Goal: Participate in discussion

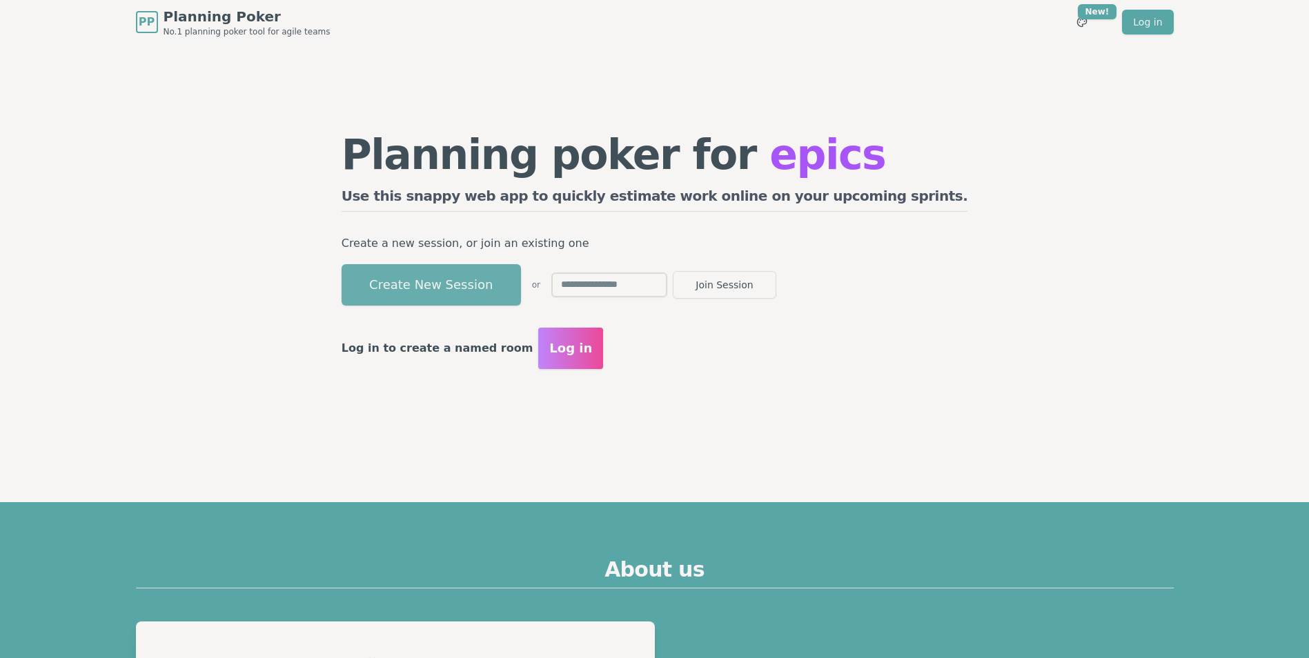
click at [521, 294] on button "Create New Session" at bounding box center [430, 284] width 179 height 41
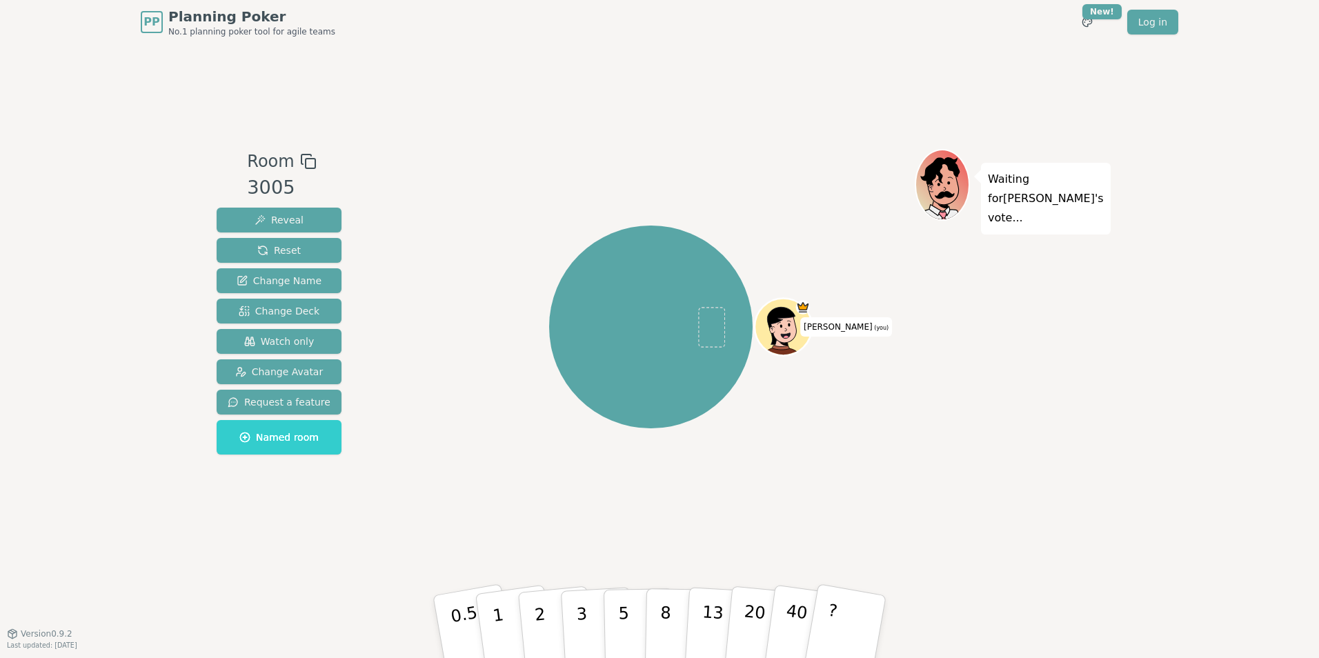
click at [306, 159] on rect at bounding box center [311, 164] width 10 height 10
click at [803, 179] on div "[PERSON_NAME] (you)" at bounding box center [651, 327] width 528 height 306
click at [719, 198] on div "[PERSON_NAME] (you)" at bounding box center [651, 327] width 528 height 306
click at [604, 152] on div at bounding box center [651, 161] width 528 height 25
click at [688, 172] on div at bounding box center [651, 161] width 528 height 25
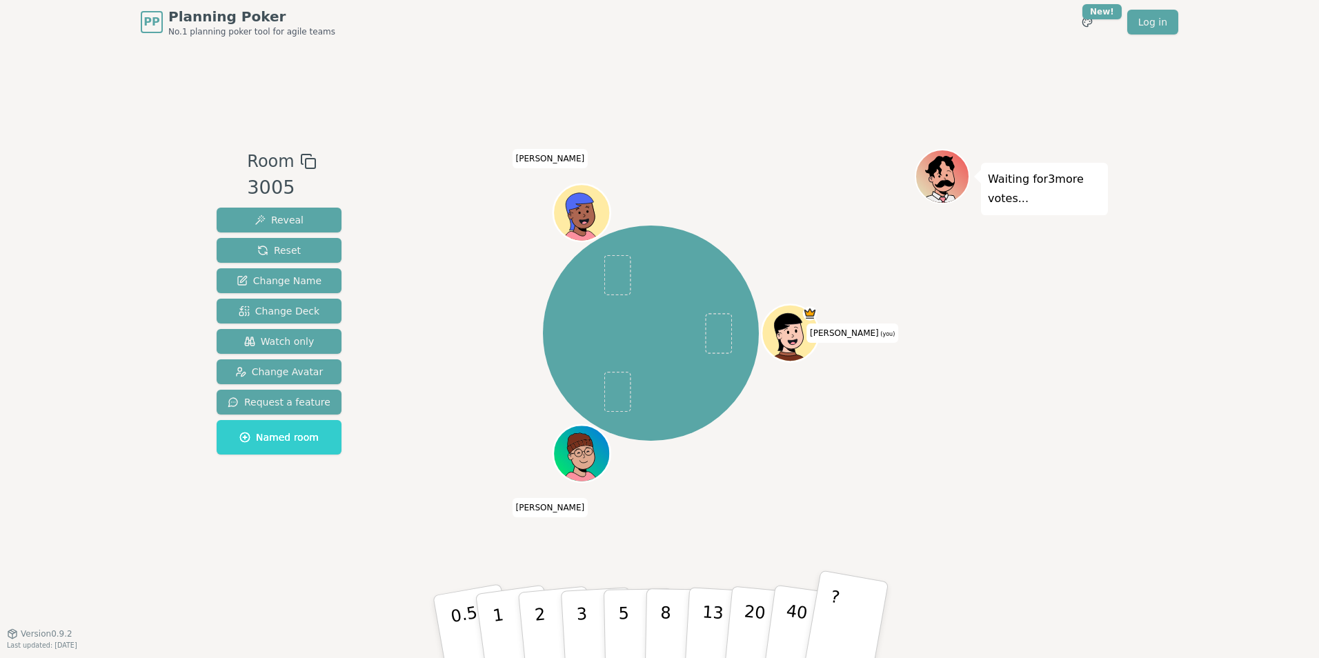
click at [848, 628] on button "?" at bounding box center [846, 627] width 86 height 114
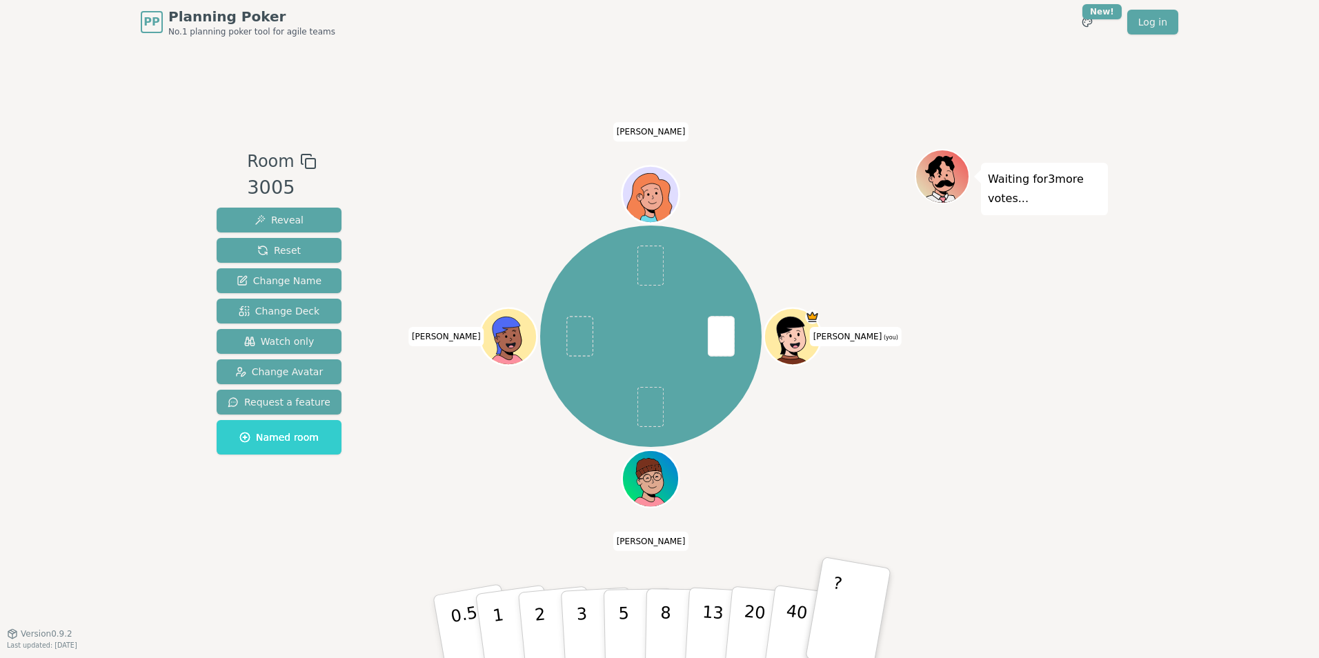
click at [766, 186] on div "[PERSON_NAME] (you) [PERSON_NAME] [PERSON_NAME]" at bounding box center [651, 336] width 528 height 325
click at [487, 108] on div "Room 3005 Reveal Reset Change Name Change Deck Watch only Change Avatar Request…" at bounding box center [659, 338] width 897 height 589
click at [482, 120] on div "Room 3005 Reveal Reset Change Name Change Deck Watch only Change Avatar Request…" at bounding box center [659, 338] width 897 height 589
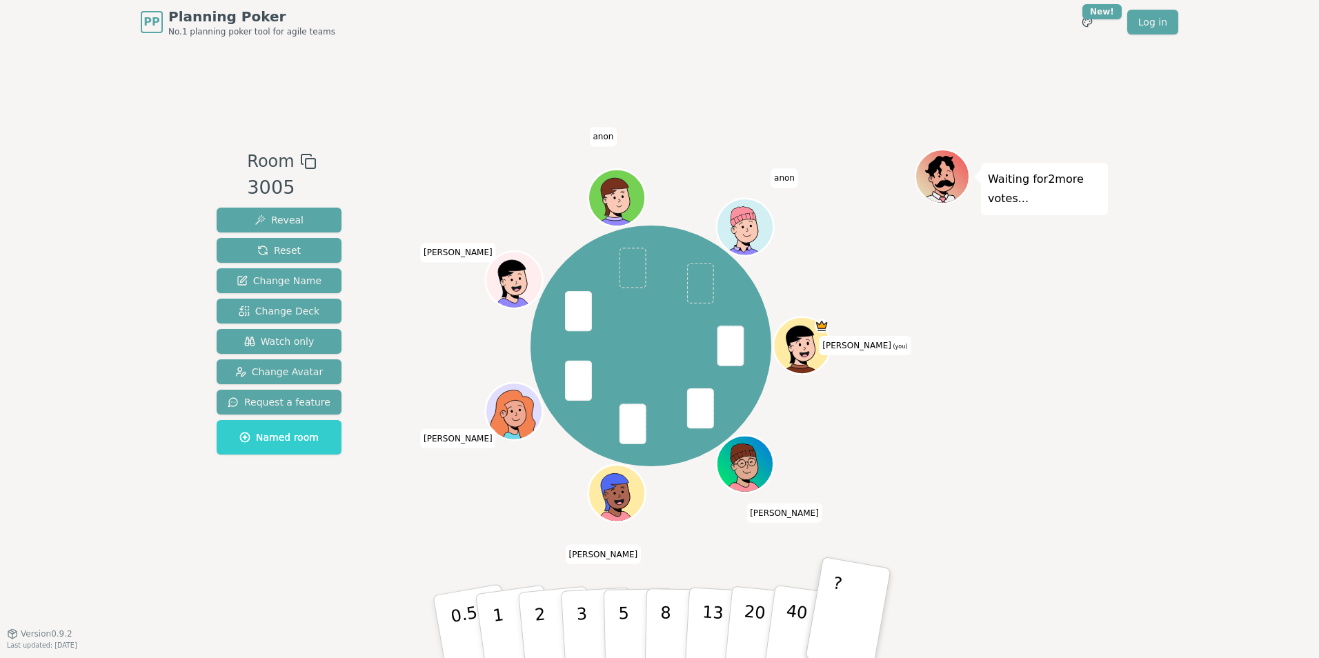
click at [493, 141] on div "Room 3005 Reveal Reset Change Name Change Deck Watch only Change Avatar Request…" at bounding box center [659, 338] width 897 height 589
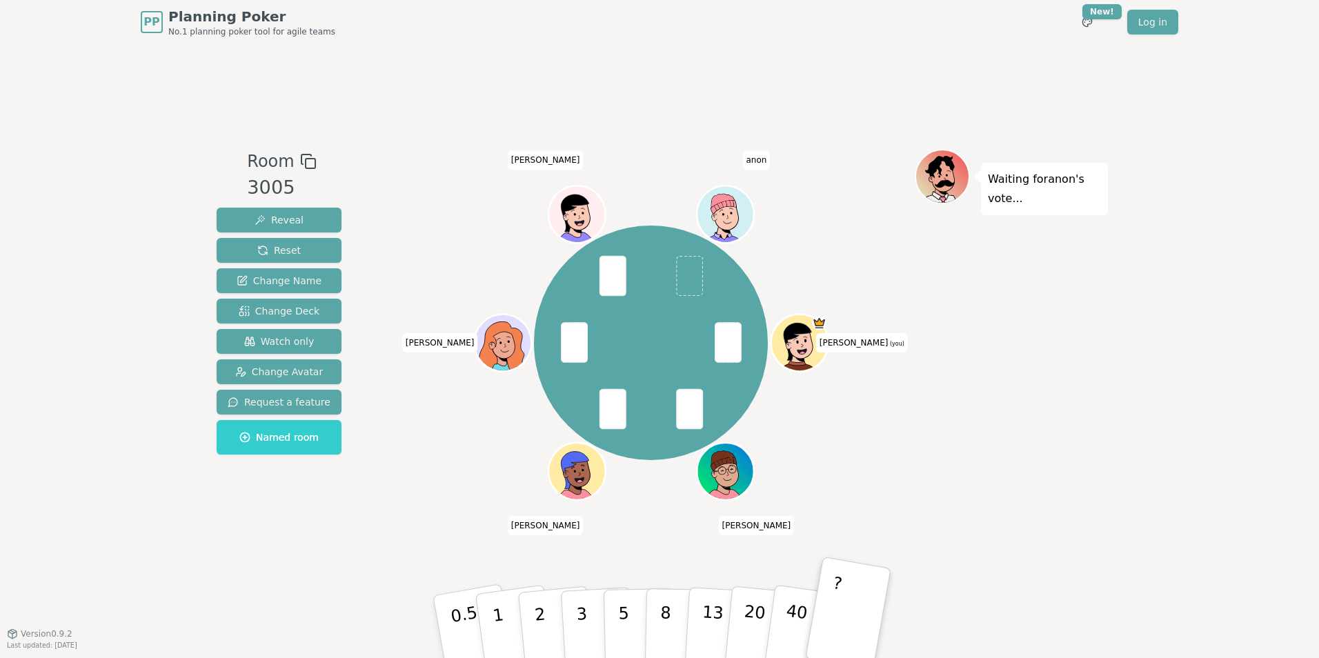
click at [574, 126] on div "Room 3005 Reveal Reset Change Name Change Deck Watch only Change Avatar Request…" at bounding box center [659, 338] width 897 height 589
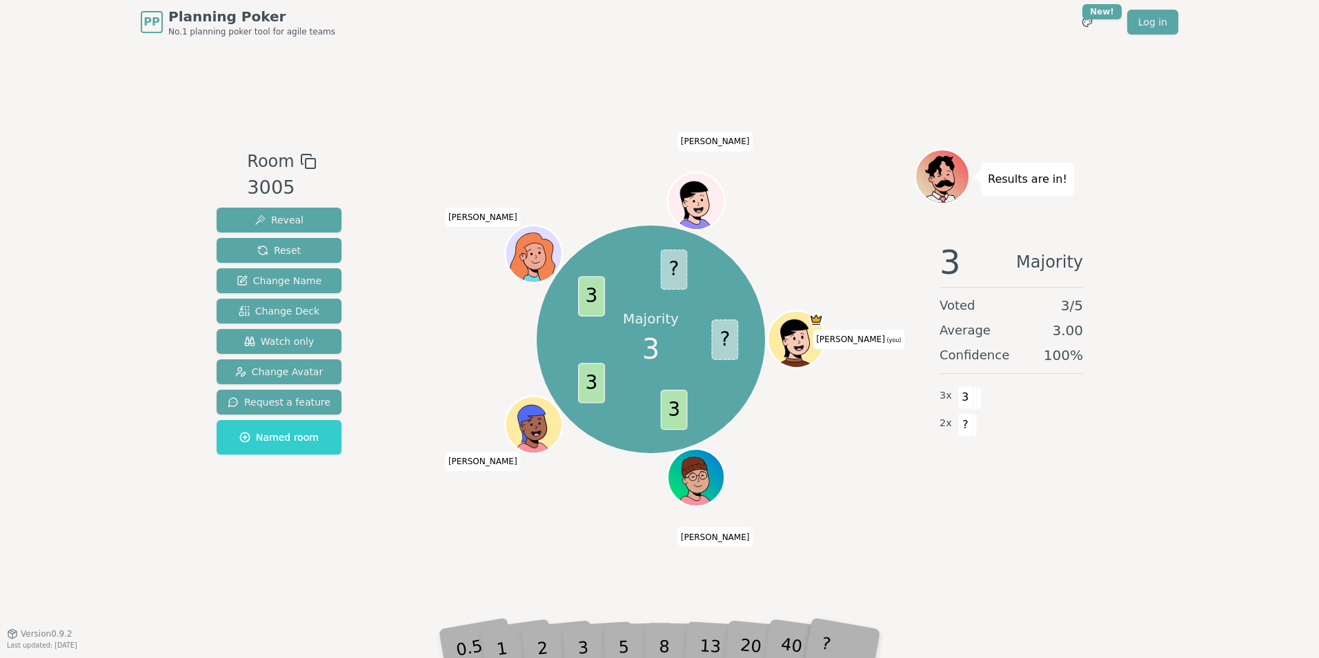
click at [606, 90] on div "Room 3005 Reveal Reset Change Name Change Deck Watch only Change Avatar Request…" at bounding box center [659, 338] width 897 height 589
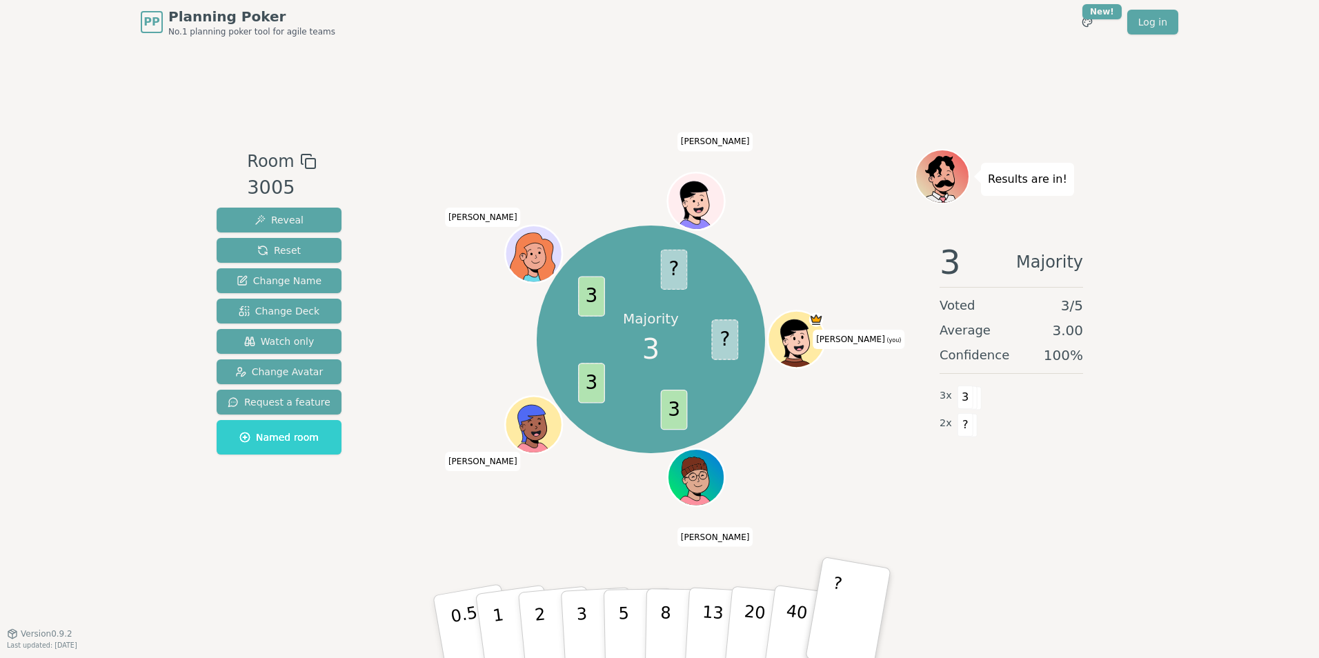
click at [563, 143] on div "Room 3005 Reveal Reset Change Name Change Deck Watch only Change Avatar Request…" at bounding box center [659, 338] width 897 height 589
click at [861, 465] on div "Majority 3 ? 3 3 3 ? [PERSON_NAME] (you) [PERSON_NAME] [PERSON_NAME] [PERSON_NA…" at bounding box center [651, 339] width 528 height 331
click at [710, 544] on span "[PERSON_NAME]" at bounding box center [715, 537] width 76 height 19
drag, startPoint x: 710, startPoint y: 544, endPoint x: 793, endPoint y: 550, distance: 83.8
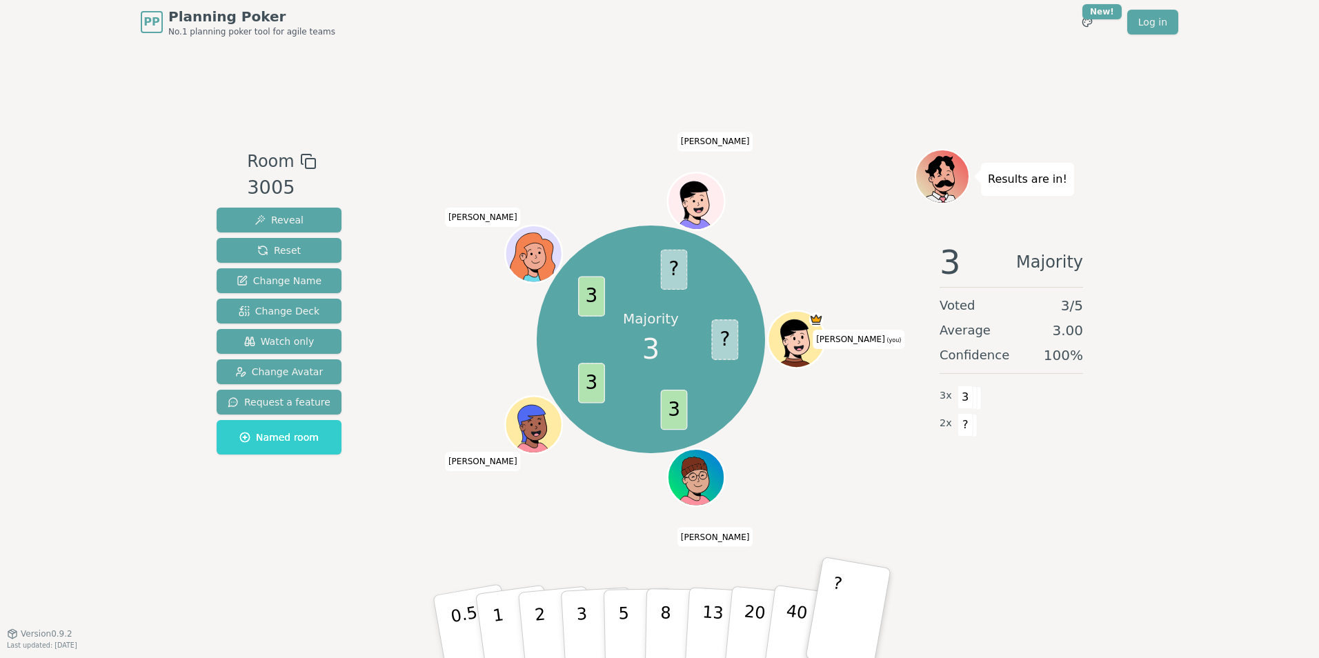
click at [793, 550] on div "Room 3005 Reveal Reset Change Name Change Deck Watch only Change Avatar Request…" at bounding box center [659, 338] width 897 height 589
click at [487, 462] on span "[PERSON_NAME]" at bounding box center [483, 461] width 76 height 19
drag, startPoint x: 487, startPoint y: 462, endPoint x: 518, endPoint y: 510, distance: 58.0
click at [518, 510] on div "Majority 3 ? 3 3 3 ? [PERSON_NAME] (you) [PERSON_NAME] [PERSON_NAME] [PERSON_NA…" at bounding box center [651, 338] width 528 height 379
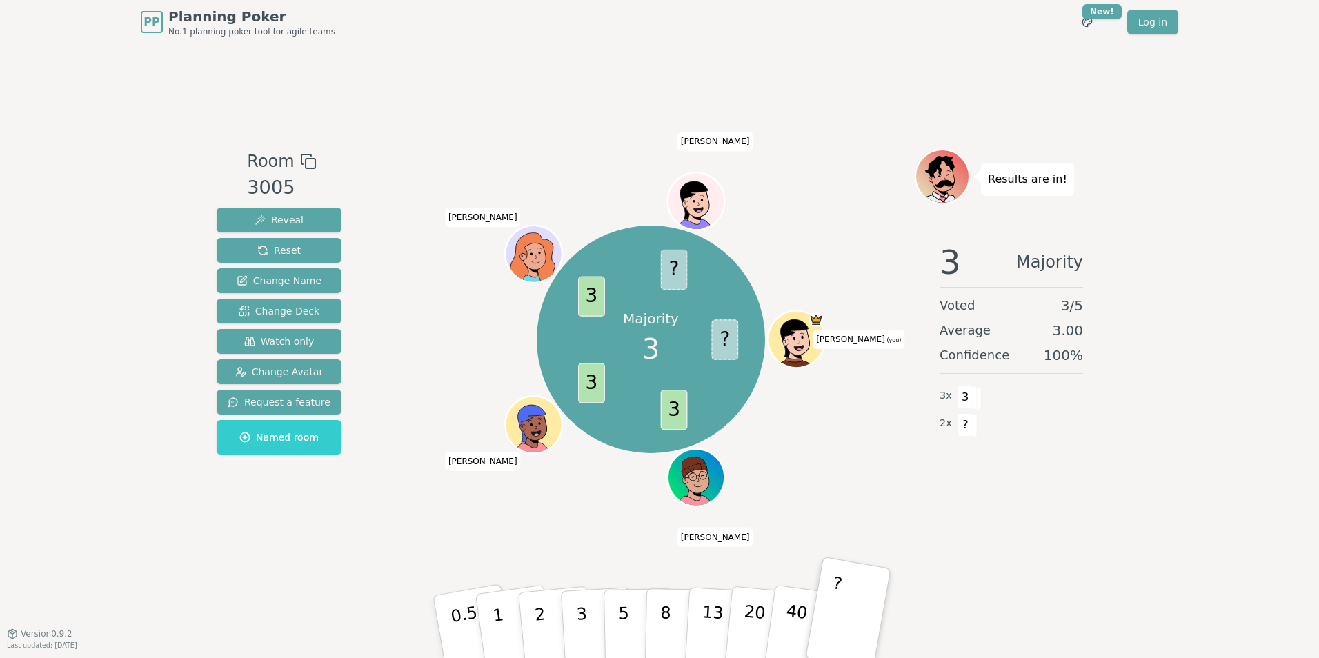
click at [608, 512] on div "Majority 3 ? 3 3 3 ? [PERSON_NAME] (you) [PERSON_NAME] [PERSON_NAME] [PERSON_NA…" at bounding box center [651, 338] width 528 height 379
click at [720, 540] on span "[PERSON_NAME]" at bounding box center [715, 537] width 76 height 19
drag, startPoint x: 720, startPoint y: 540, endPoint x: 898, endPoint y: 479, distance: 188.9
click at [898, 479] on div "Majority 3 ? 3 3 3 ? [PERSON_NAME] (you) [PERSON_NAME] [PERSON_NAME] [PERSON_NA…" at bounding box center [651, 339] width 528 height 331
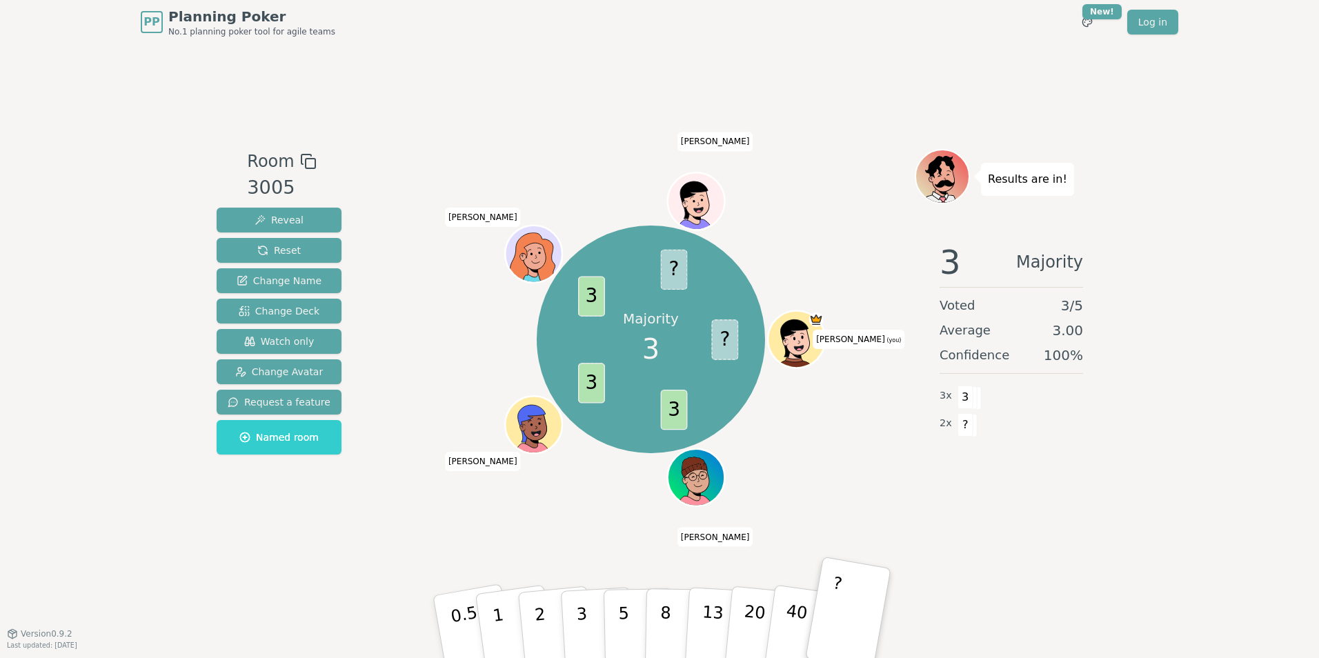
click at [796, 206] on div "Majority 3 ? 3 3 3 ? [PERSON_NAME] (you) [PERSON_NAME] [PERSON_NAME] [PERSON_NA…" at bounding box center [651, 339] width 528 height 331
click at [844, 486] on div "Majority 3 ? 3 3 3 ? [PERSON_NAME] (you) [PERSON_NAME] [PERSON_NAME] [PERSON_NA…" at bounding box center [651, 339] width 528 height 331
click at [640, 477] on div "Majority 3 ? 3 3 3 ? [PERSON_NAME] (you) [PERSON_NAME] [PERSON_NAME] [PERSON_NA…" at bounding box center [651, 339] width 528 height 331
click at [555, 116] on div "Room 3005 Reveal Reset Change Name Change Deck Watch only Change Avatar Request…" at bounding box center [659, 338] width 897 height 589
click at [391, 397] on div "Majority 3 ? 3 3 3 ? [PERSON_NAME] (you) [PERSON_NAME] [PERSON_NAME] [PERSON_NA…" at bounding box center [651, 339] width 528 height 331
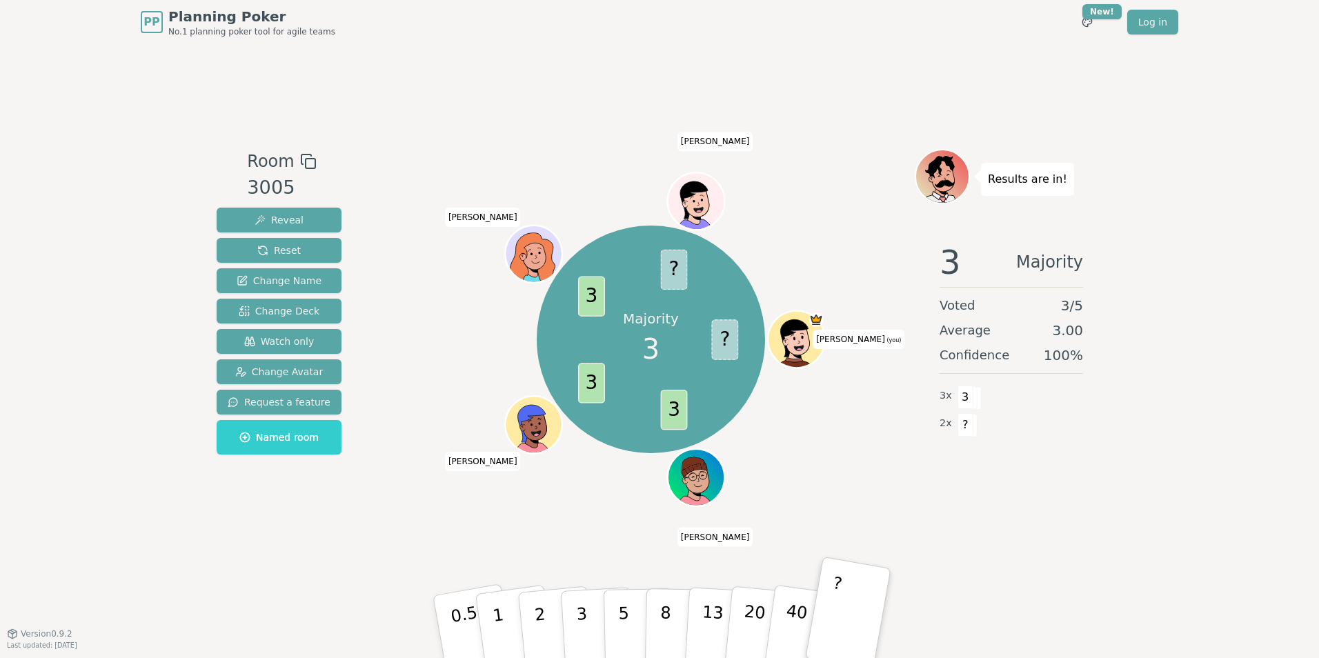
click at [861, 458] on div "Majority 3 ? 3 3 3 ? [PERSON_NAME] (you) [PERSON_NAME] [PERSON_NAME] [PERSON_NA…" at bounding box center [651, 339] width 528 height 331
click at [472, 508] on div "Majority 3 ? 3 3 3 ? [PERSON_NAME] (you) [PERSON_NAME] [PERSON_NAME] [PERSON_NA…" at bounding box center [651, 338] width 528 height 379
click at [437, 506] on div "Majority 3 ? 3 3 3 ? [PERSON_NAME] (you) [PERSON_NAME] [PERSON_NAME] [PERSON_NA…" at bounding box center [651, 338] width 528 height 379
click at [436, 509] on div "Majority 3 ? 3 3 3 ? [PERSON_NAME] (you) [PERSON_NAME] [PERSON_NAME] [PERSON_NA…" at bounding box center [651, 338] width 528 height 379
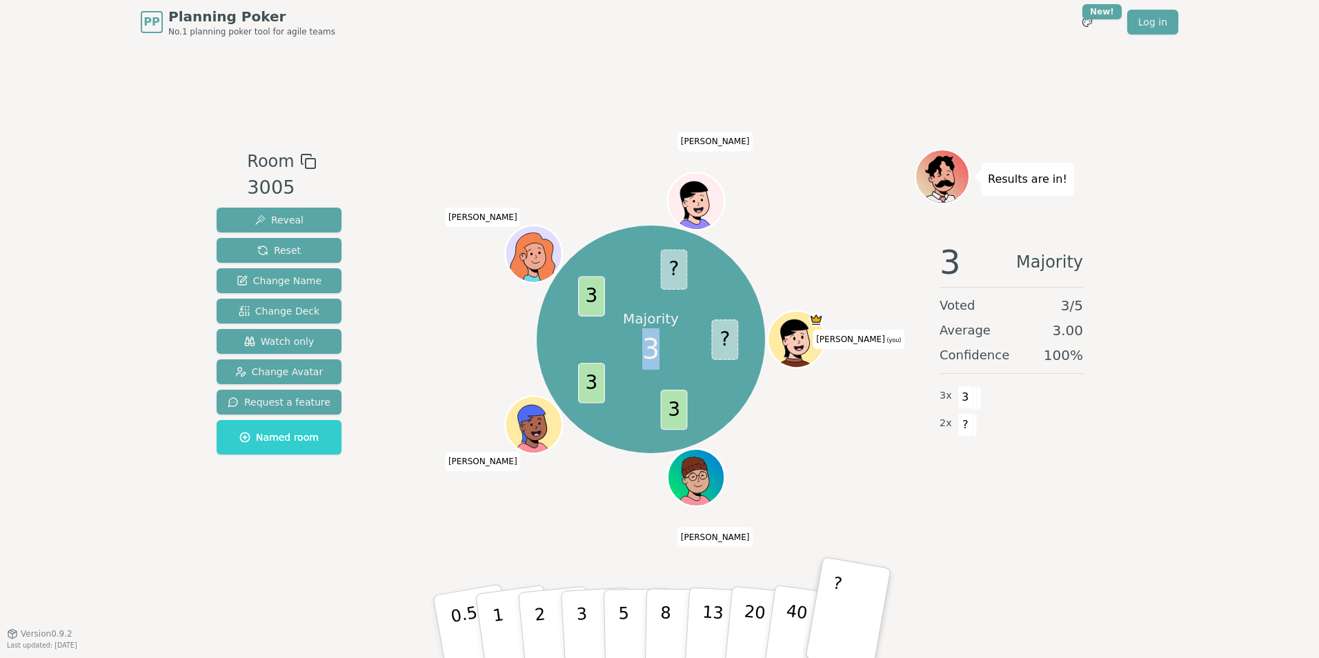
drag, startPoint x: 436, startPoint y: 509, endPoint x: 517, endPoint y: 506, distance: 81.5
click at [517, 506] on div "Majority 3 ? 3 3 3 ? [PERSON_NAME] (you) [PERSON_NAME] [PERSON_NAME] [PERSON_NA…" at bounding box center [651, 338] width 528 height 379
drag, startPoint x: 517, startPoint y: 506, endPoint x: 575, endPoint y: 525, distance: 60.4
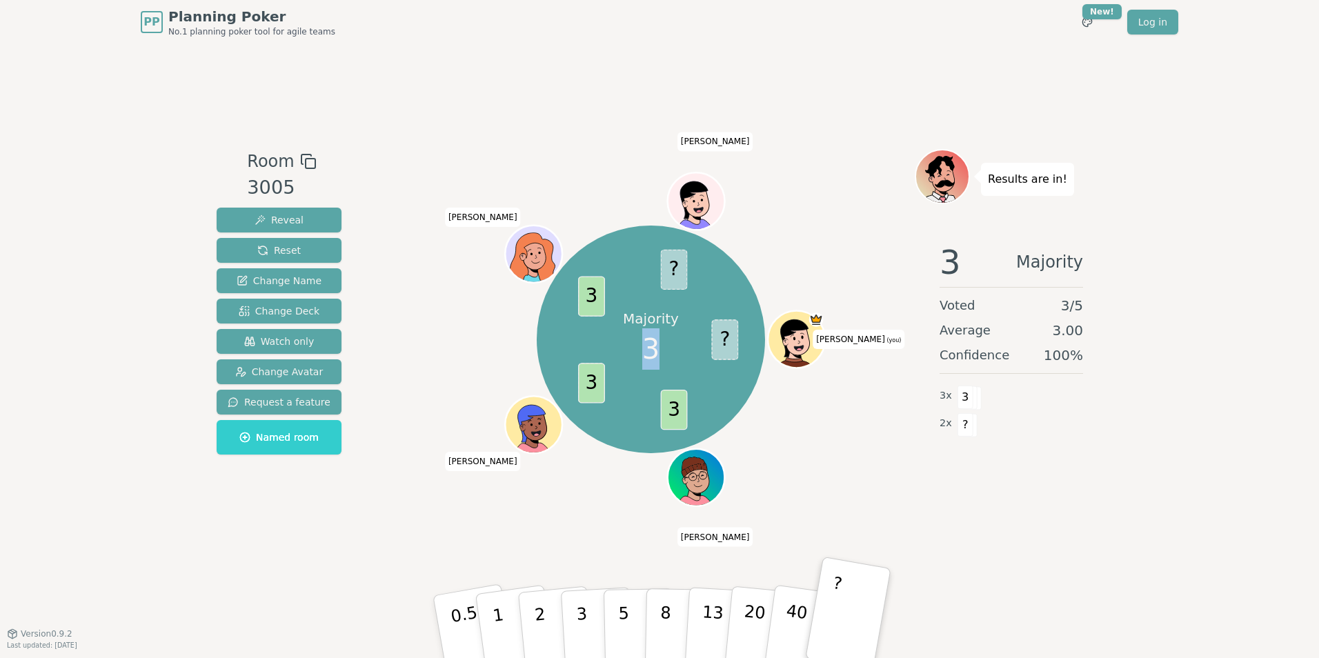
click at [575, 525] on div "Majority 3 ? 3 3 3 ? [PERSON_NAME] (you) [PERSON_NAME] [PERSON_NAME] [PERSON_NA…" at bounding box center [651, 338] width 528 height 379
drag, startPoint x: 575, startPoint y: 525, endPoint x: 645, endPoint y: 530, distance: 70.5
click at [645, 530] on div "Room 3005 Reveal Reset Change Name Change Deck Watch only Change Avatar Request…" at bounding box center [659, 338] width 897 height 589
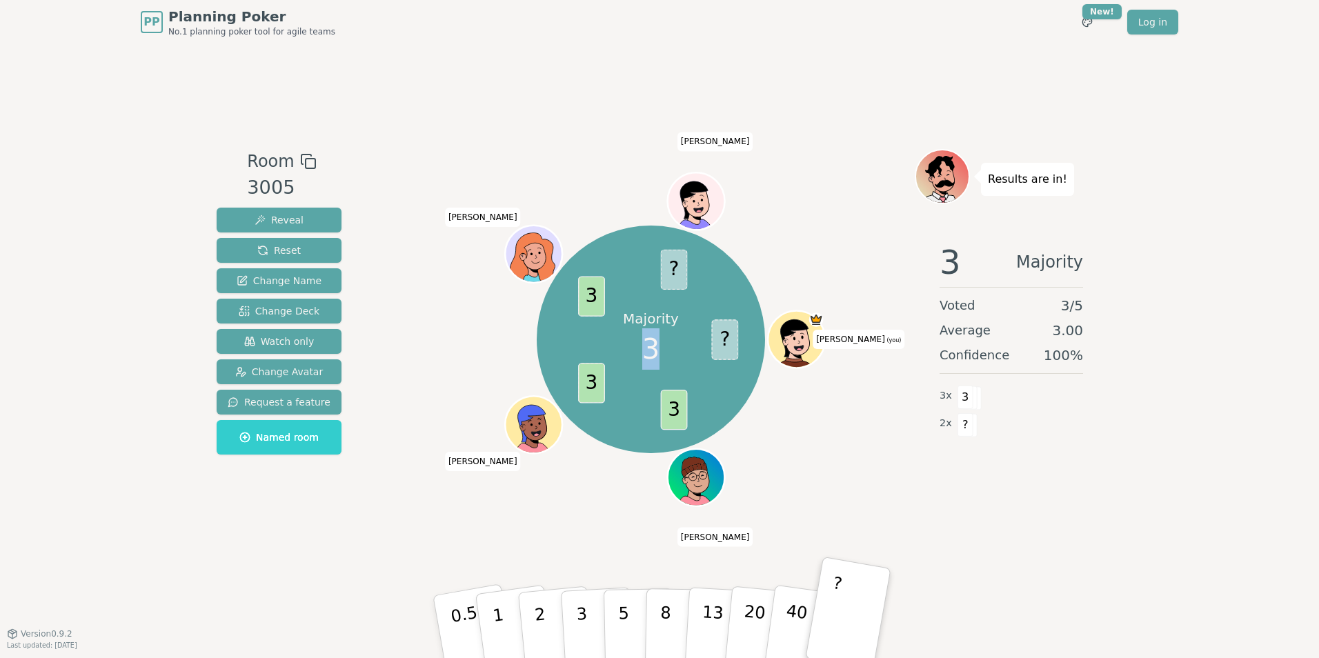
drag, startPoint x: 645, startPoint y: 530, endPoint x: 760, endPoint y: 504, distance: 118.0
click at [760, 504] on div "Majority 3 ? 3 3 3 ? [PERSON_NAME] (you) [PERSON_NAME] [PERSON_NAME] [PERSON_NA…" at bounding box center [651, 339] width 528 height 331
click at [459, 468] on div "Majority 3 ? 3 3 3 ? [PERSON_NAME] (you) [PERSON_NAME] [PERSON_NAME] [PERSON_NA…" at bounding box center [651, 339] width 528 height 331
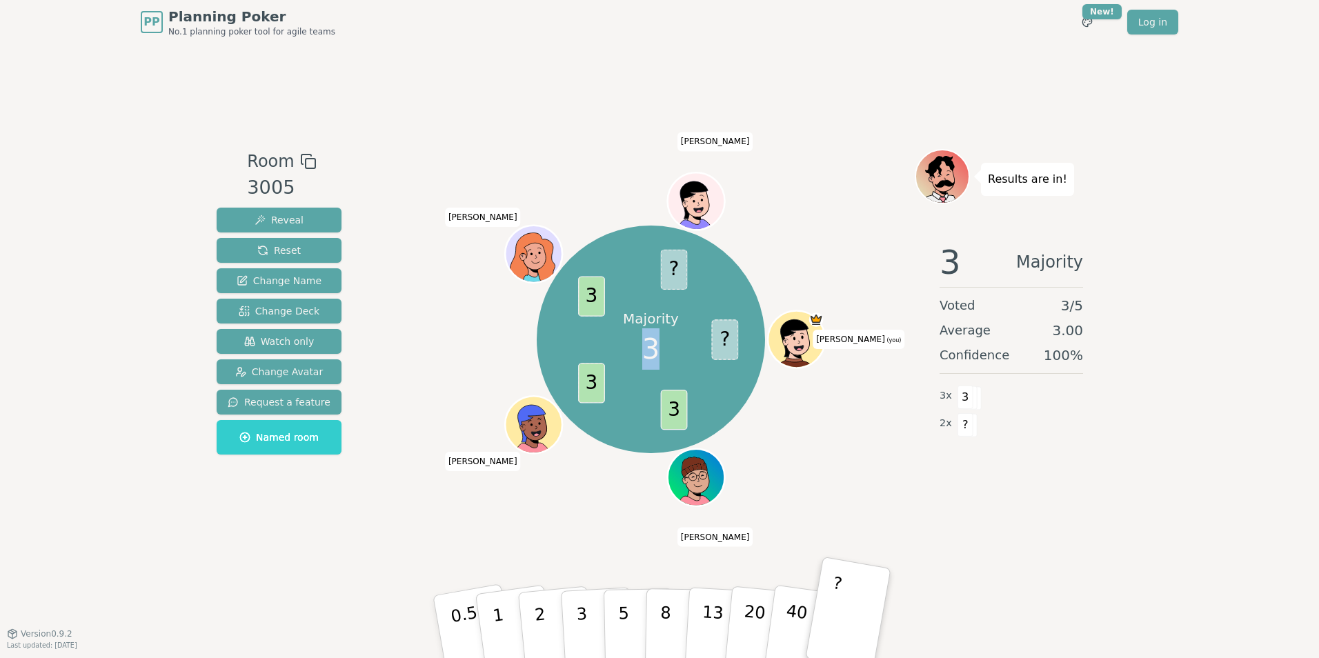
drag, startPoint x: 459, startPoint y: 468, endPoint x: 498, endPoint y: 502, distance: 51.8
click at [498, 502] on div "Majority 3 ? 3 3 3 ? [PERSON_NAME] (you) [PERSON_NAME] [PERSON_NAME] [PERSON_NA…" at bounding box center [651, 339] width 528 height 331
click at [787, 157] on div at bounding box center [651, 161] width 528 height 25
click at [611, 103] on div "Room 3005 Reveal Reset Change Name Change Deck Watch only Change Avatar Request…" at bounding box center [659, 338] width 897 height 589
